Goal: Navigation & Orientation: Find specific page/section

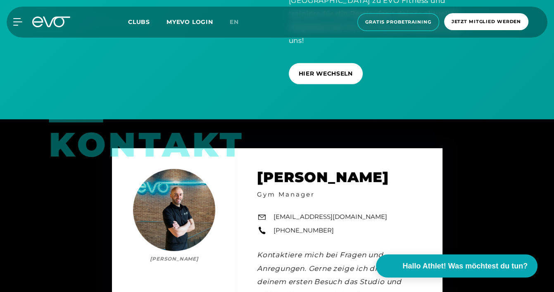
scroll to position [2249, 0]
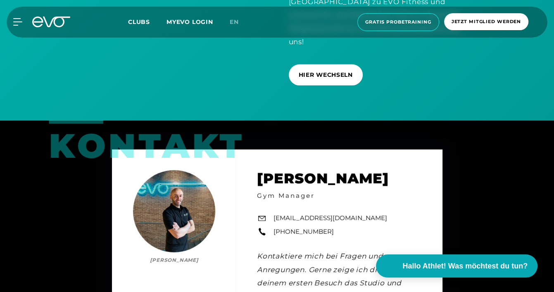
click at [140, 22] on span "Clubs" at bounding box center [139, 21] width 22 height 7
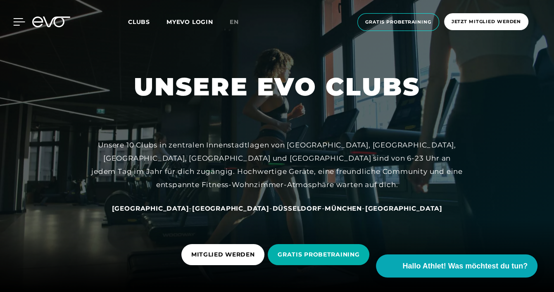
click at [17, 21] on icon at bounding box center [19, 21] width 12 height 7
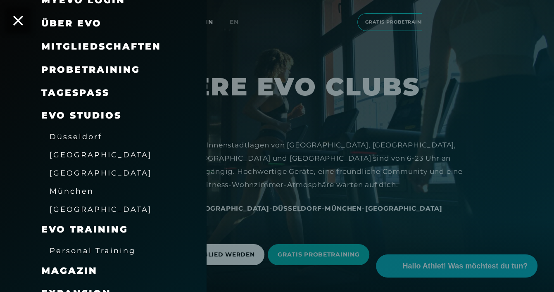
scroll to position [53, 0]
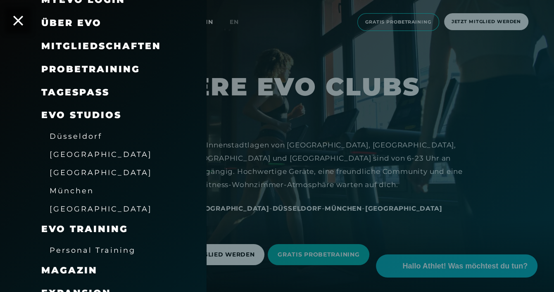
click at [69, 190] on span "München" at bounding box center [72, 190] width 44 height 9
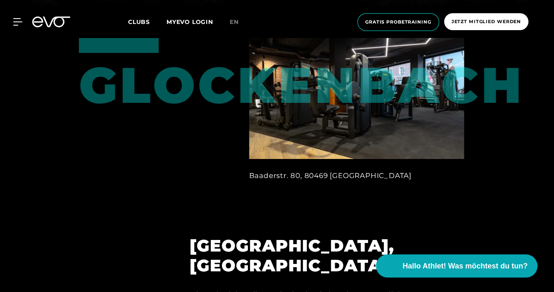
scroll to position [275, 0]
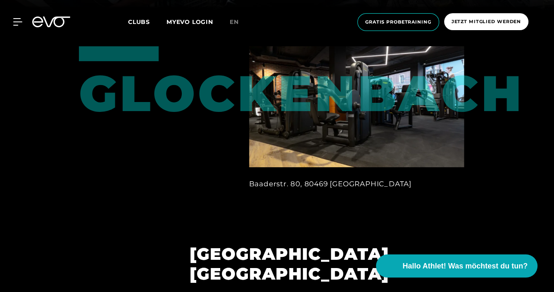
click at [134, 21] on span "Clubs" at bounding box center [139, 21] width 22 height 7
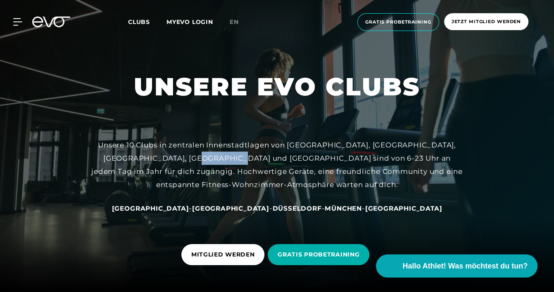
drag, startPoint x: 171, startPoint y: 157, endPoint x: 206, endPoint y: 160, distance: 35.2
click at [206, 160] on div "Unsere 10 Clubs in zentralen Innenstadtlagen von [GEOGRAPHIC_DATA], [GEOGRAPHIC…" at bounding box center [277, 164] width 372 height 53
copy div "6-23 Uhr"
